Goal: Navigation & Orientation: Find specific page/section

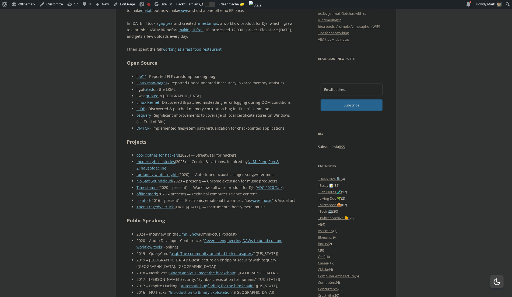
scroll to position [330, 0]
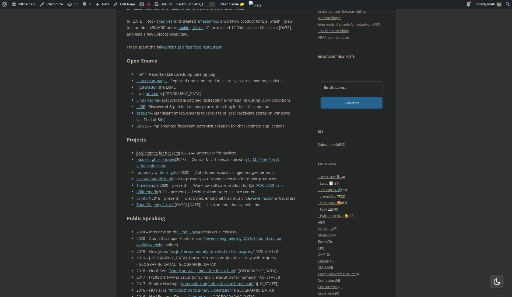
click at [168, 151] on link "cool clothes for hackers" at bounding box center [158, 152] width 43 height 5
click at [57, 178] on body "About WordPress About WordPress Get Involved WordPress.org Documentation Learn …" at bounding box center [256, 268] width 512 height 1155
click at [140, 178] on link "No Stat Soundcloud" at bounding box center [155, 178] width 36 height 5
click at [140, 184] on link "Timestamps" at bounding box center [148, 185] width 22 height 5
click at [98, 100] on body "About WordPress About WordPress Get Involved [DOMAIN_NAME] Documentation Learn …" at bounding box center [256, 268] width 512 height 1155
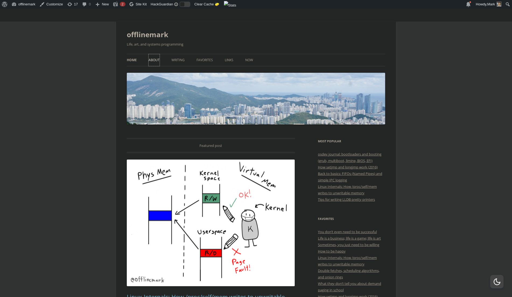
click at [149, 63] on link "About" at bounding box center [154, 60] width 11 height 12
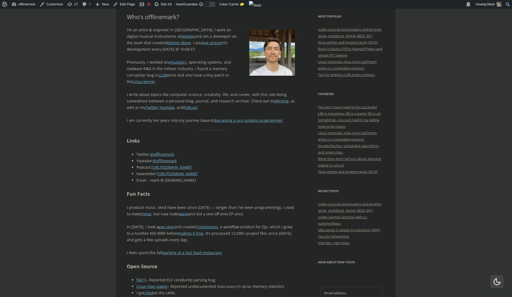
scroll to position [188, 0]
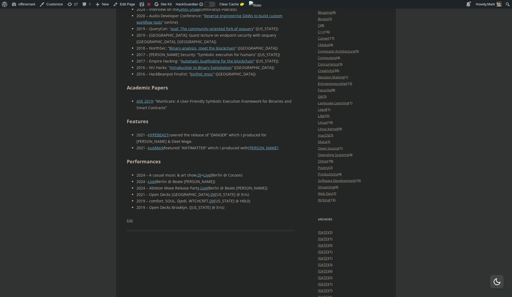
scroll to position [571, 0]
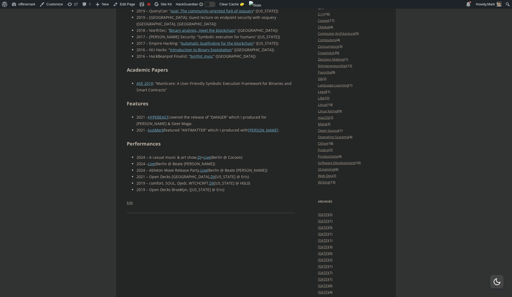
click at [73, 158] on body "About WordPress About WordPress Get Involved [DOMAIN_NAME] Documentation Learn …" at bounding box center [256, 28] width 512 height 1155
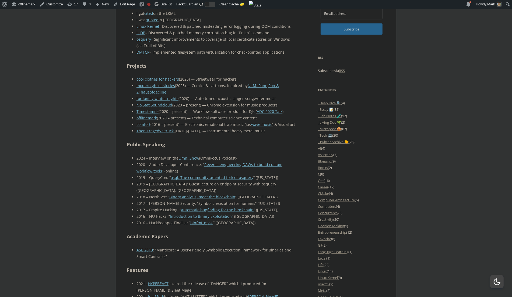
scroll to position [402, 0]
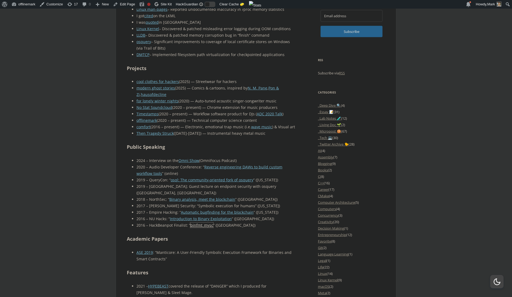
click at [203, 223] on link "binfmt_mysc" at bounding box center [201, 225] width 23 height 5
click at [90, 191] on body "About WordPress About WordPress Get Involved [DOMAIN_NAME] Documentation Learn …" at bounding box center [256, 197] width 512 height 1155
click at [79, 125] on body "About WordPress About WordPress Get Involved [DOMAIN_NAME] Documentation Learn …" at bounding box center [256, 197] width 512 height 1155
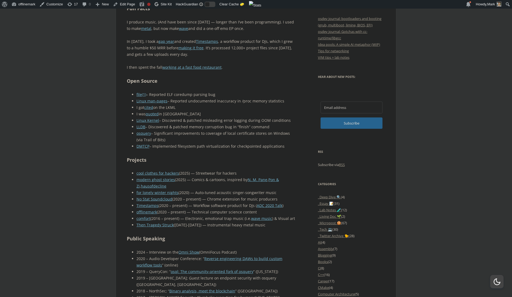
scroll to position [308, 0]
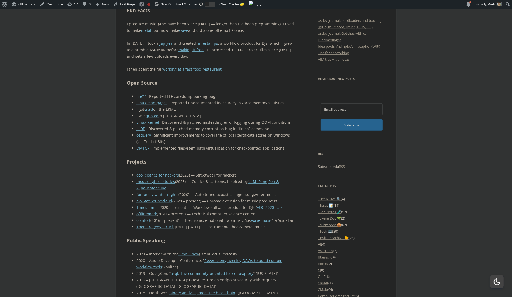
click at [79, 154] on body "About WordPress About WordPress Get Involved [DOMAIN_NAME] Documentation Learn …" at bounding box center [256, 290] width 512 height 1155
click at [159, 174] on link "cool clothes for hackers" at bounding box center [158, 174] width 43 height 5
